Goal: Task Accomplishment & Management: Manage account settings

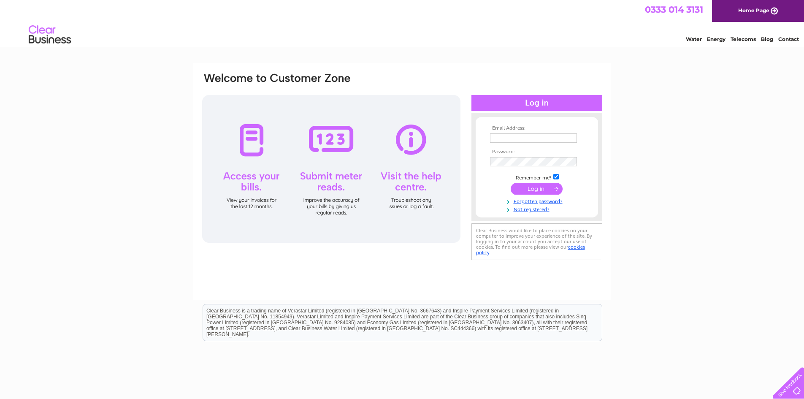
click at [508, 135] on input "text" at bounding box center [533, 137] width 87 height 9
type input "julie.gaston16@gmail.com"
click at [532, 191] on input "submit" at bounding box center [537, 190] width 52 height 12
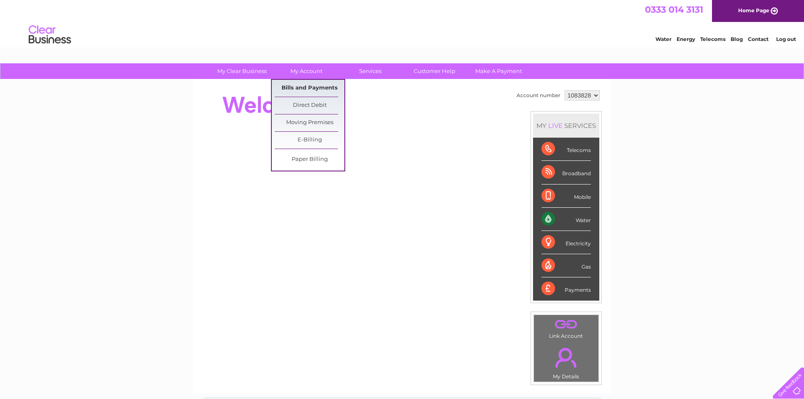
click at [305, 84] on link "Bills and Payments" at bounding box center [310, 88] width 70 height 17
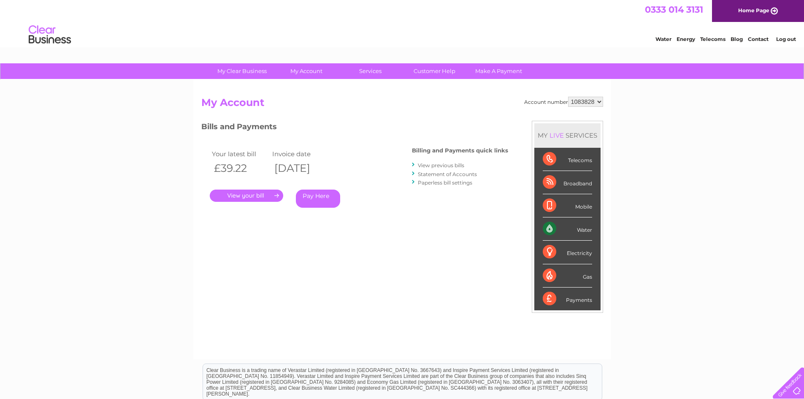
click at [261, 197] on link "." at bounding box center [246, 195] width 73 height 12
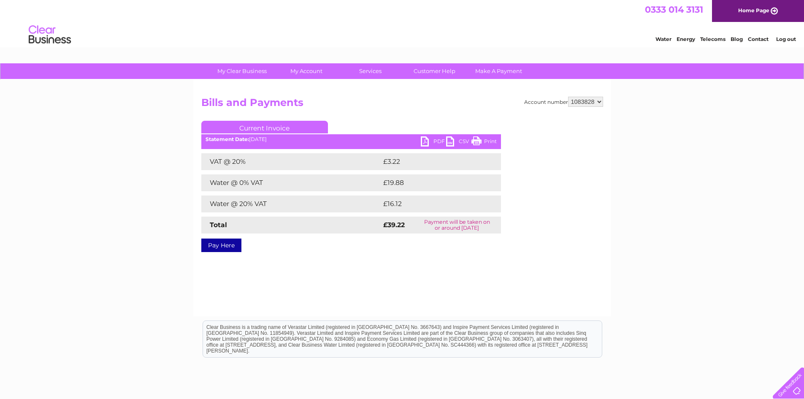
click at [433, 141] on link "PDF" at bounding box center [433, 142] width 25 height 12
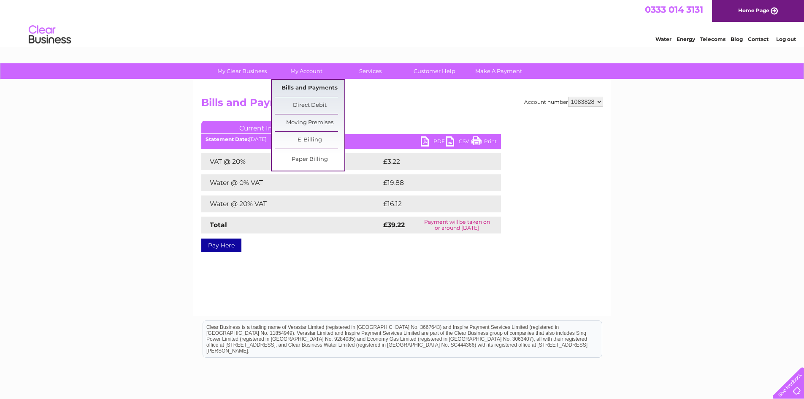
click at [310, 87] on link "Bills and Payments" at bounding box center [310, 88] width 70 height 17
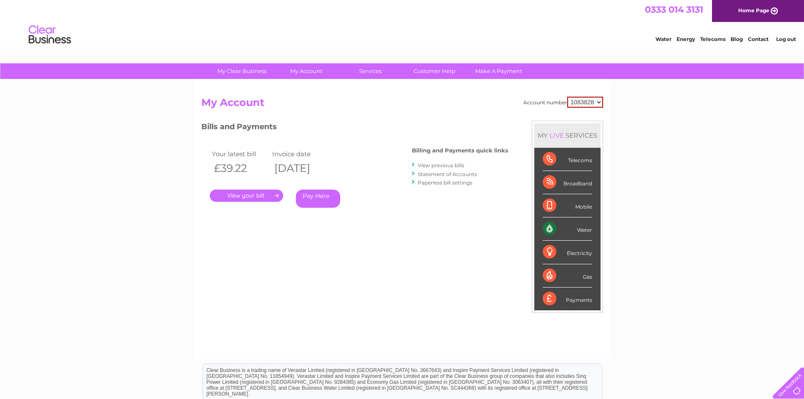
click at [433, 166] on link "View previous bills" at bounding box center [441, 165] width 46 height 6
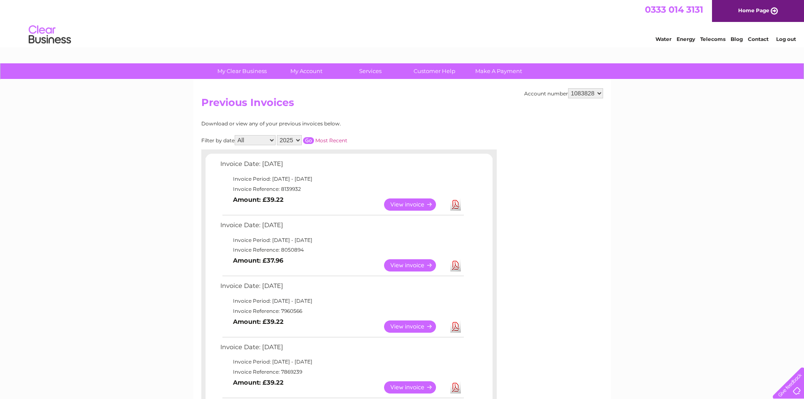
click at [426, 327] on link "View" at bounding box center [415, 326] width 62 height 12
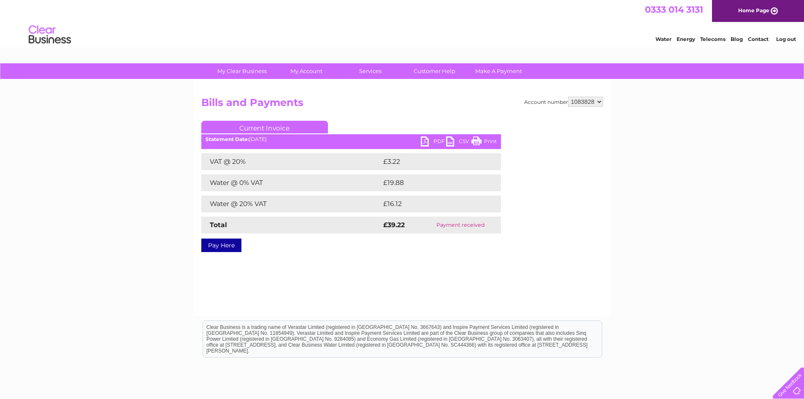
click at [434, 140] on link "PDF" at bounding box center [433, 142] width 25 height 12
click at [788, 40] on link "Log out" at bounding box center [786, 39] width 20 height 6
